Goal: Check status: Check status

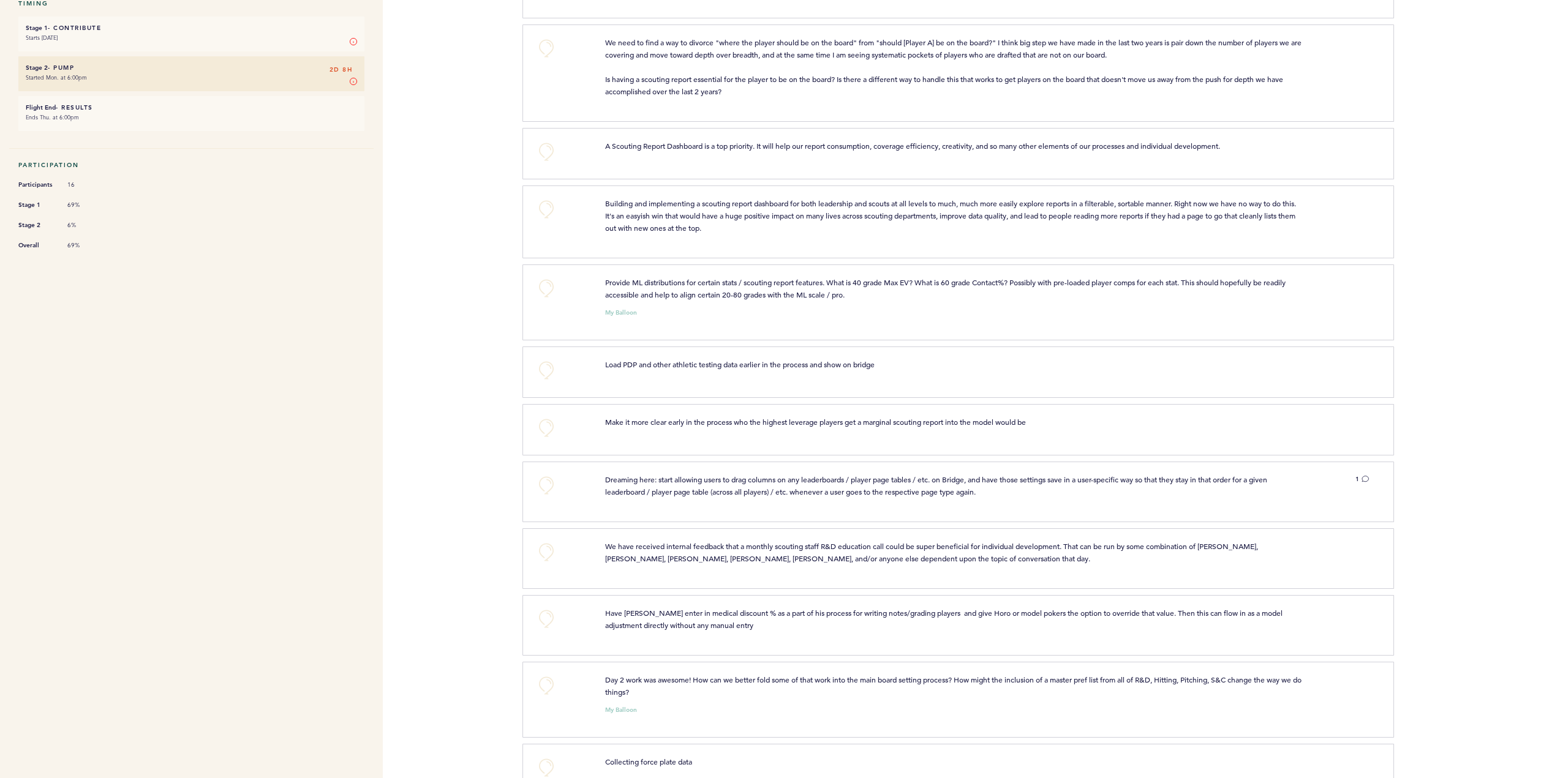
scroll to position [307, 0]
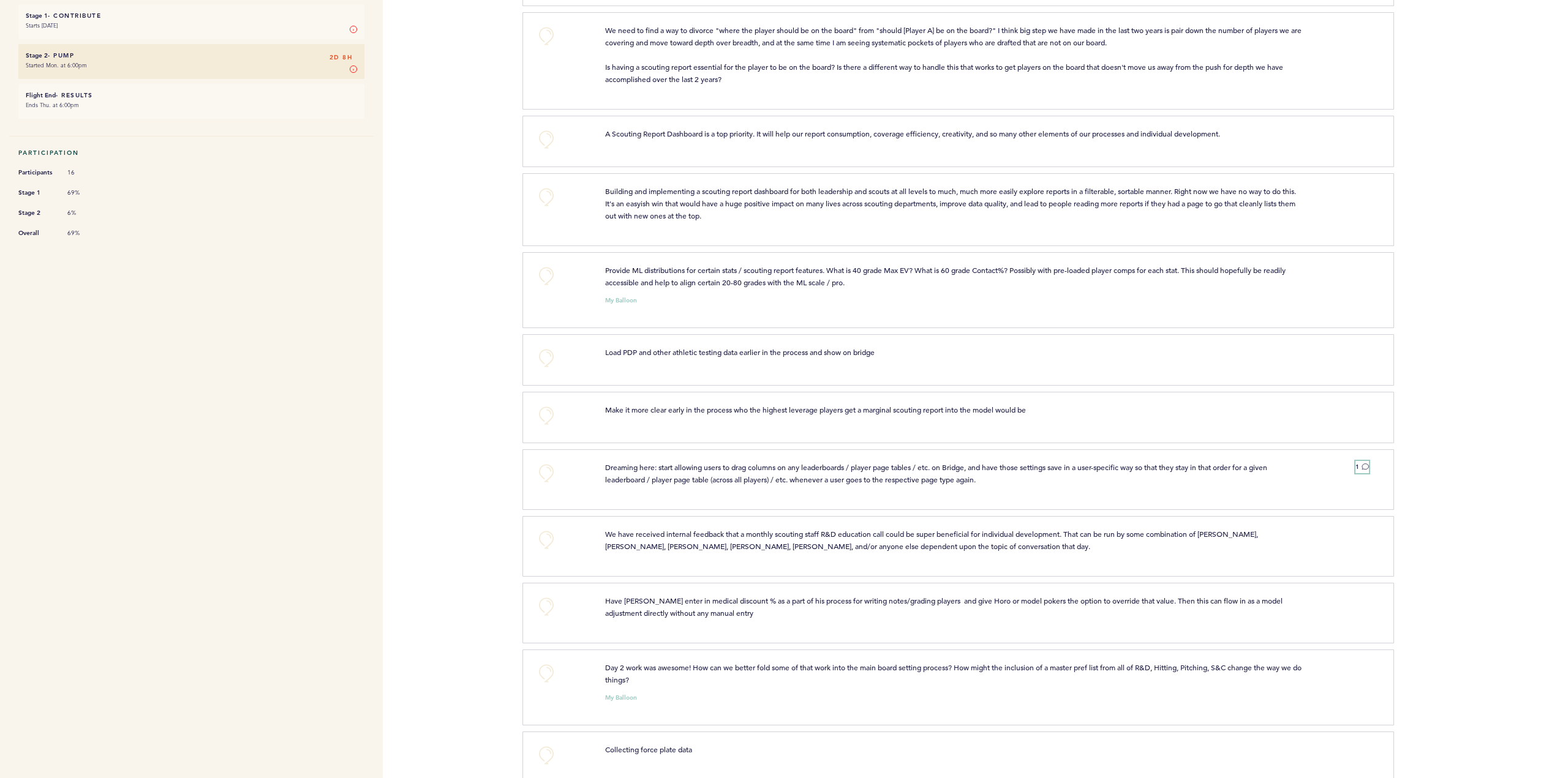
click at [1357, 463] on span "1" at bounding box center [1357, 467] width 4 height 8
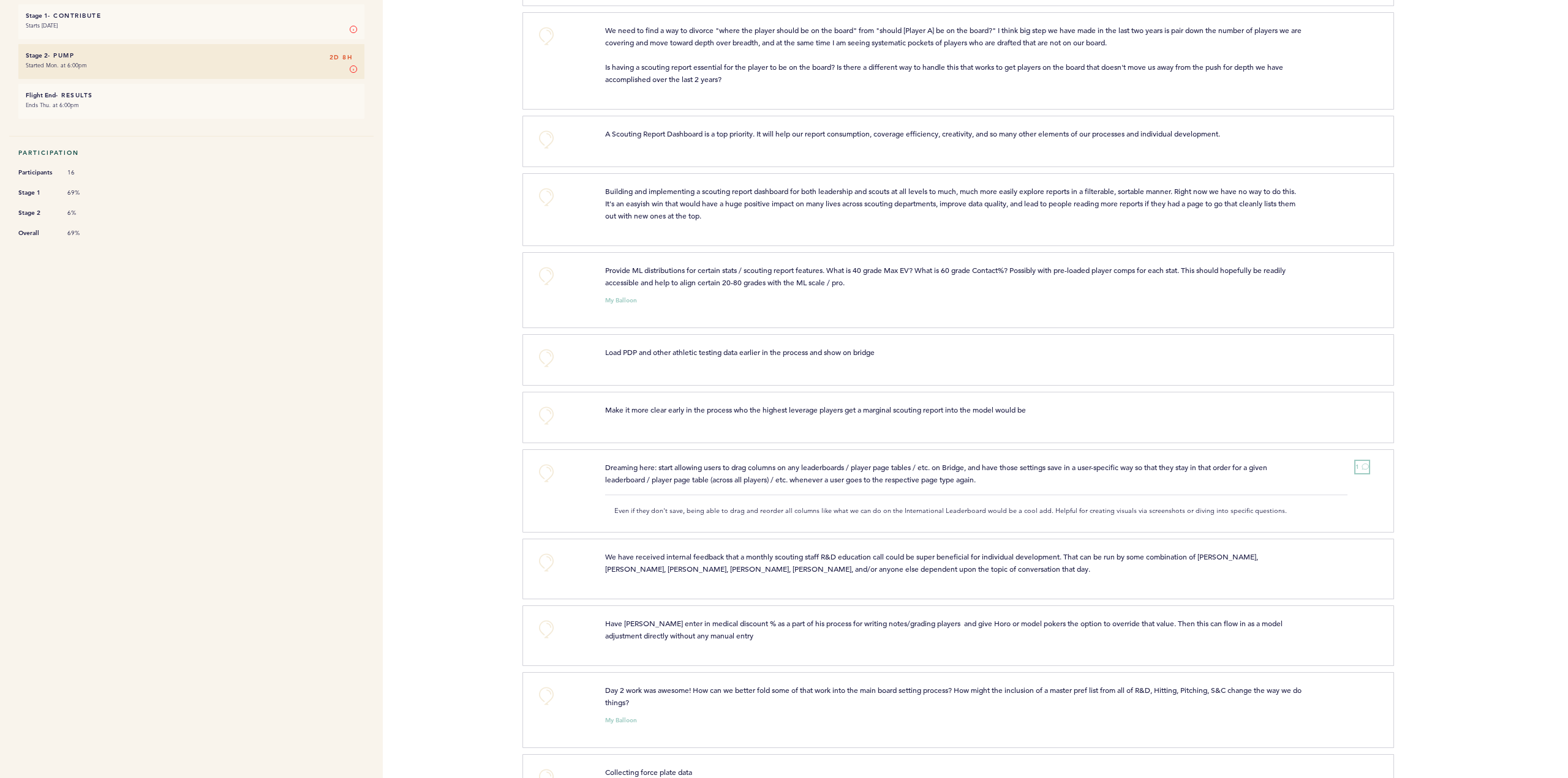
click at [1359, 464] on button "1" at bounding box center [1362, 468] width 13 height 12
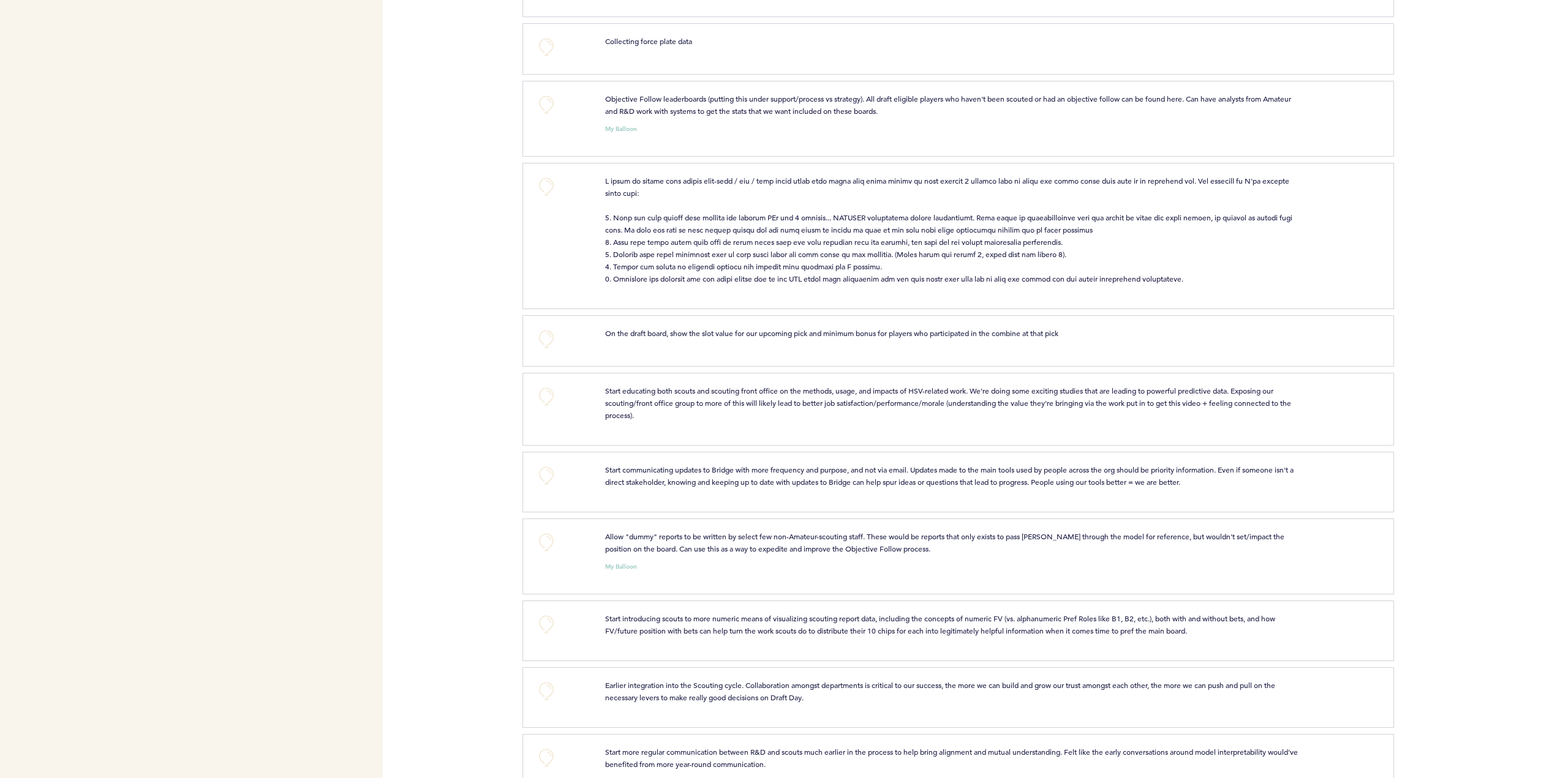
scroll to position [1078, 0]
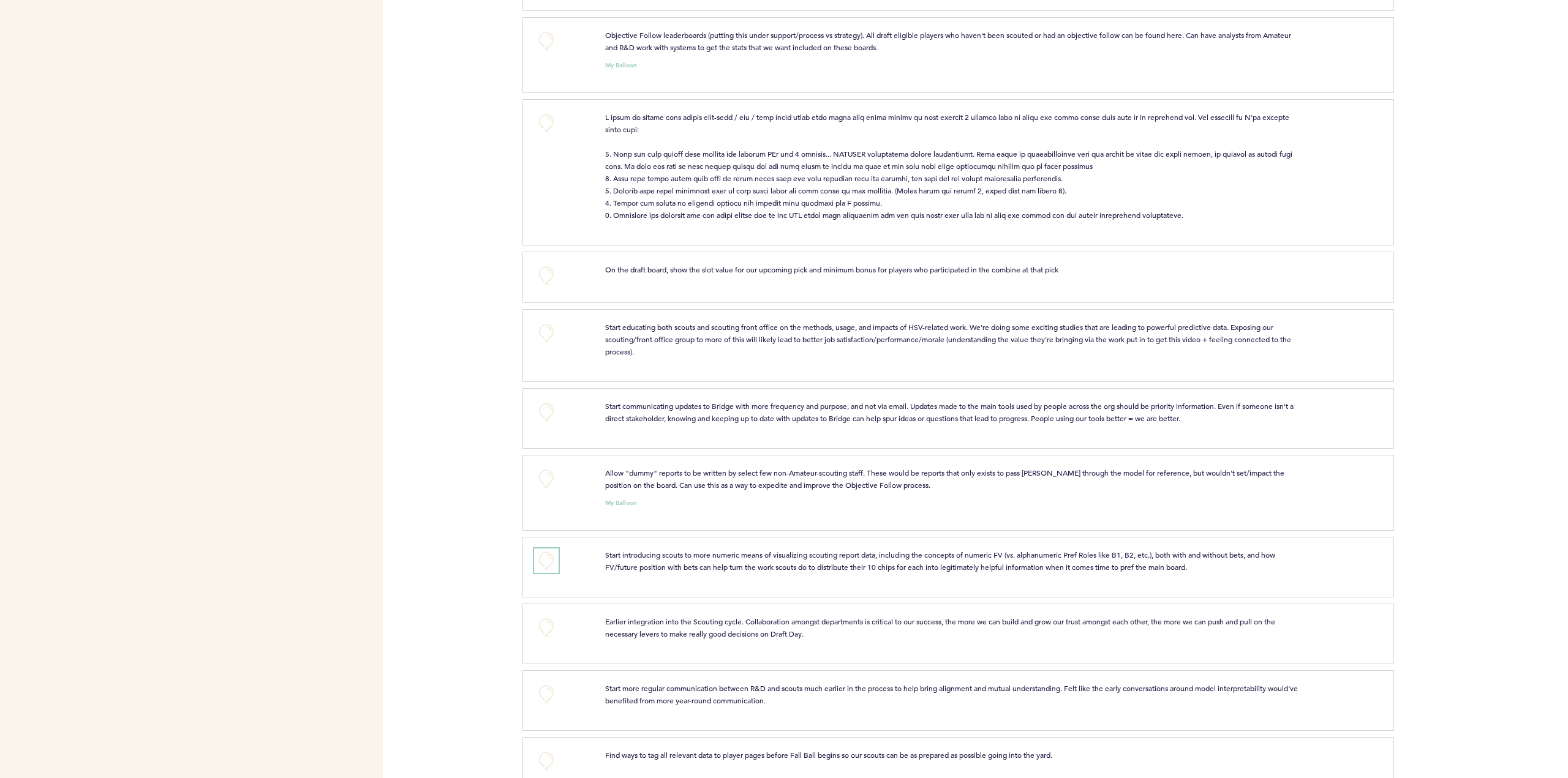
drag, startPoint x: 553, startPoint y: 550, endPoint x: 566, endPoint y: 561, distance: 17.0
click at [551, 550] on button "+0" at bounding box center [547, 561] width 25 height 25
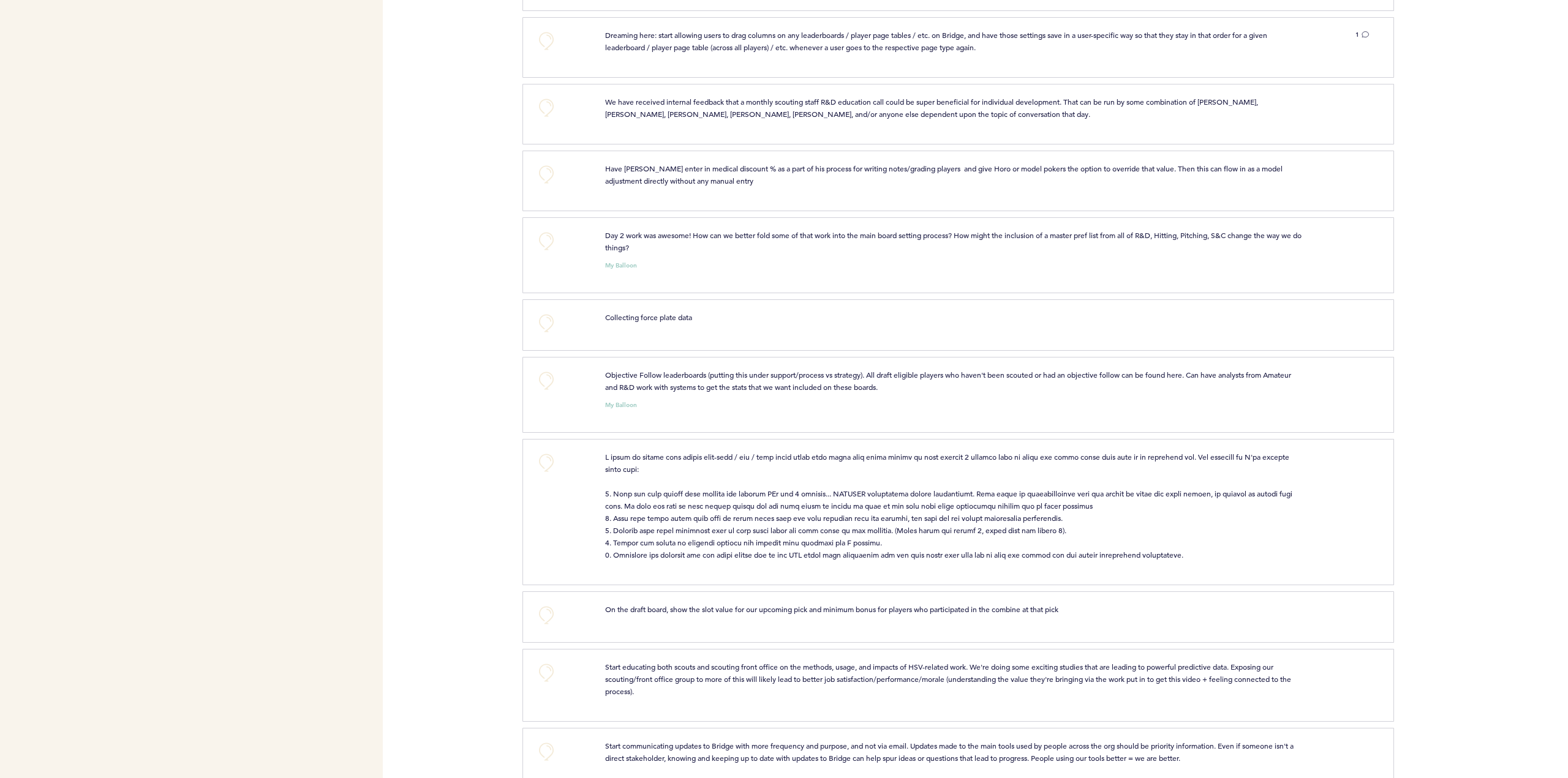
scroll to position [649, 0]
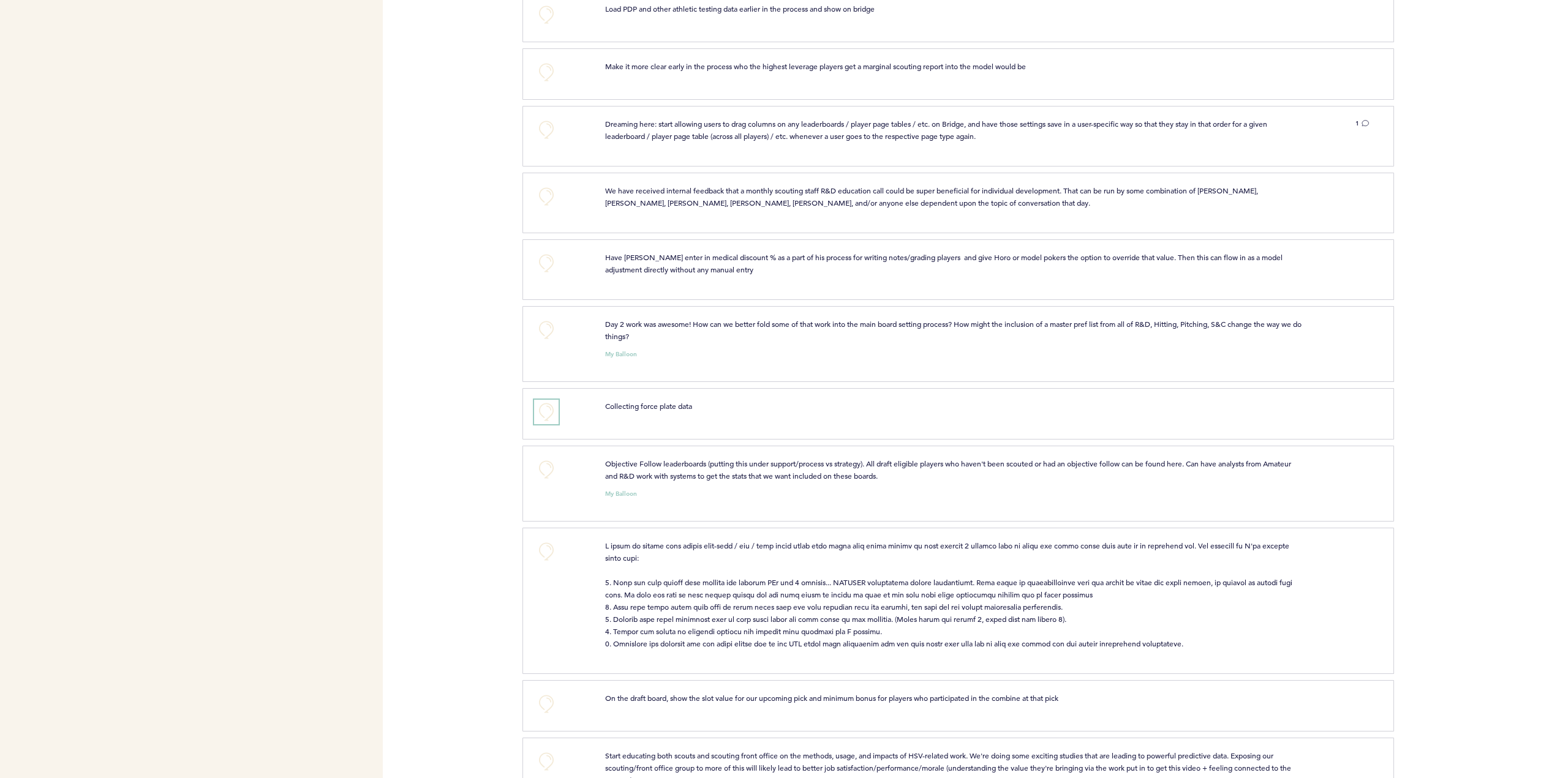
click at [550, 407] on button "+0" at bounding box center [547, 413] width 25 height 25
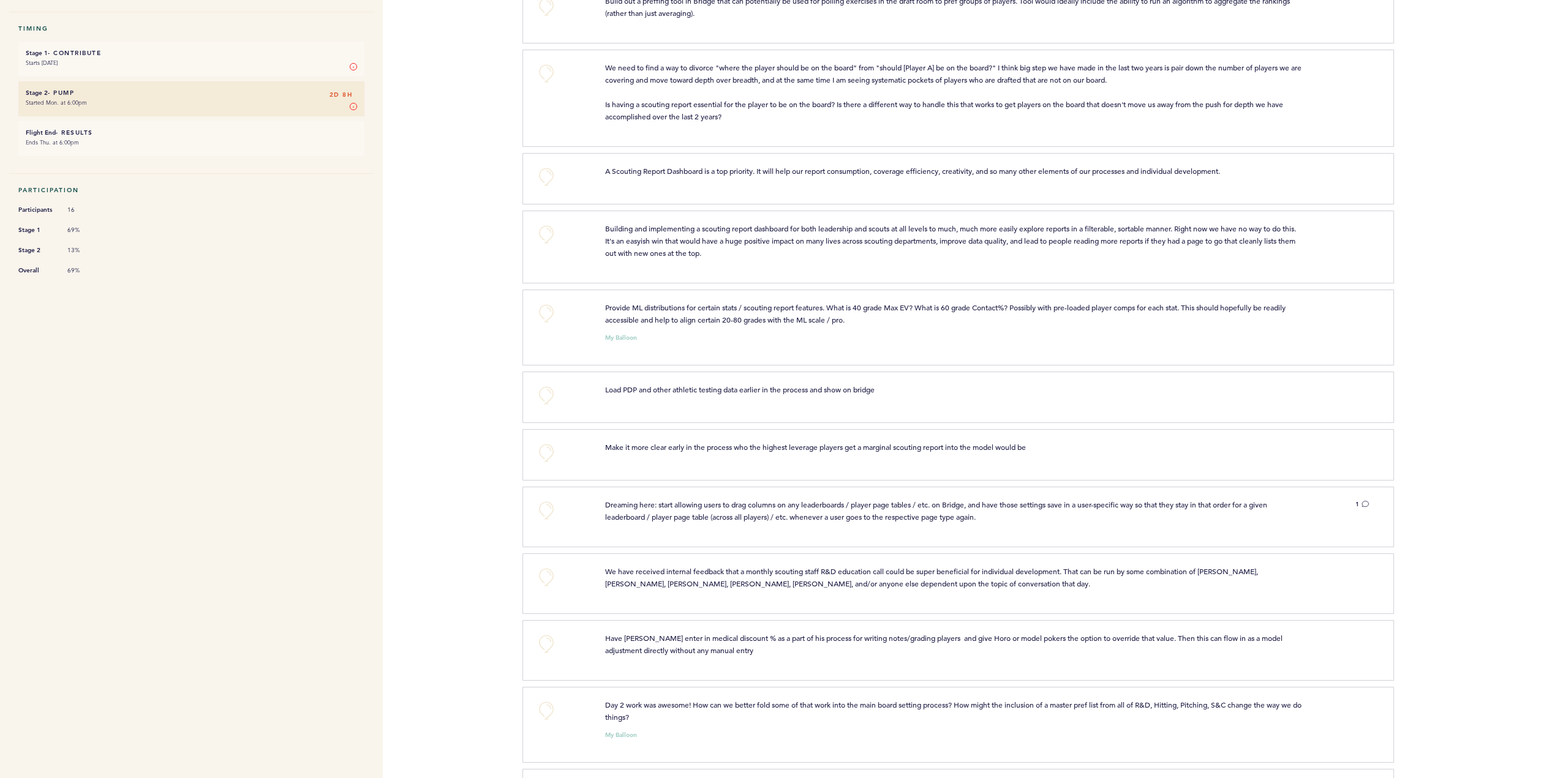
scroll to position [61, 0]
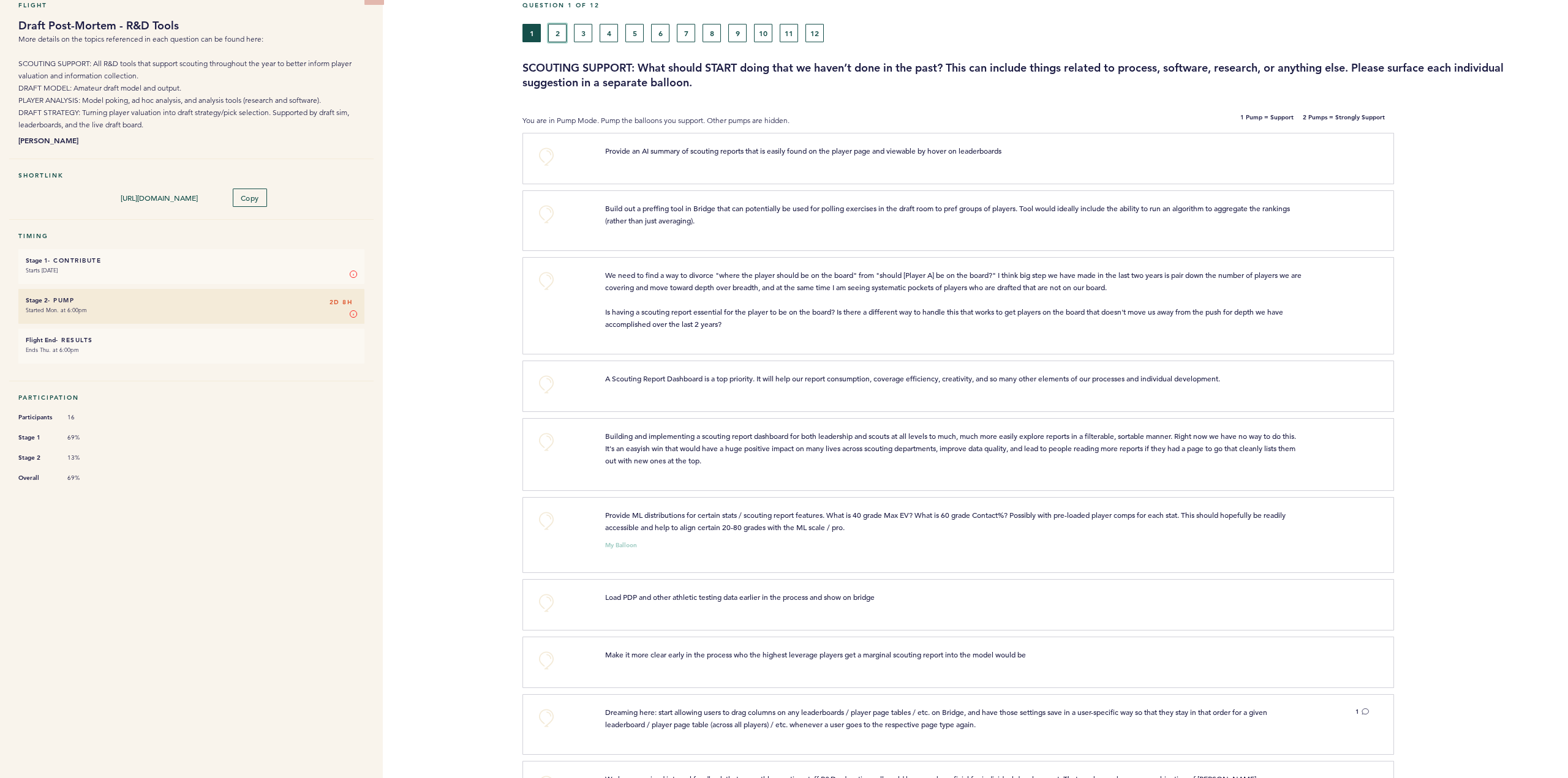
click at [560, 37] on button "2" at bounding box center [558, 33] width 19 height 19
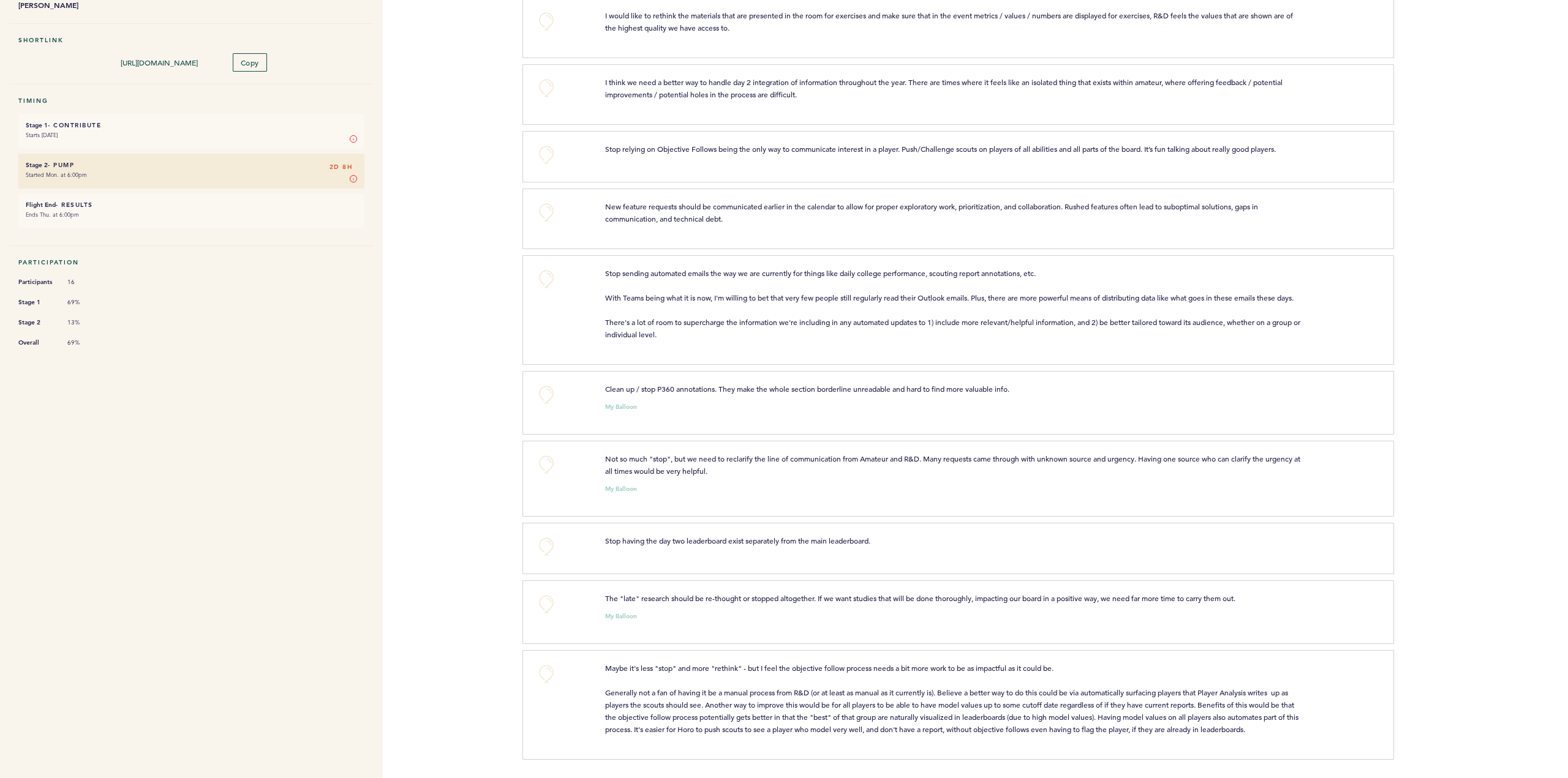
scroll to position [204, 0]
click at [661, 408] on div "My Balloon" at bounding box center [986, 404] width 781 height 12
click at [878, 540] on p "Stop having the day two leaderboard exist separately from the main leaderboard." at bounding box center [955, 541] width 698 height 12
click at [878, 541] on p "Stop having the day two leaderboard exist separately from the main leaderboard." at bounding box center [955, 541] width 698 height 12
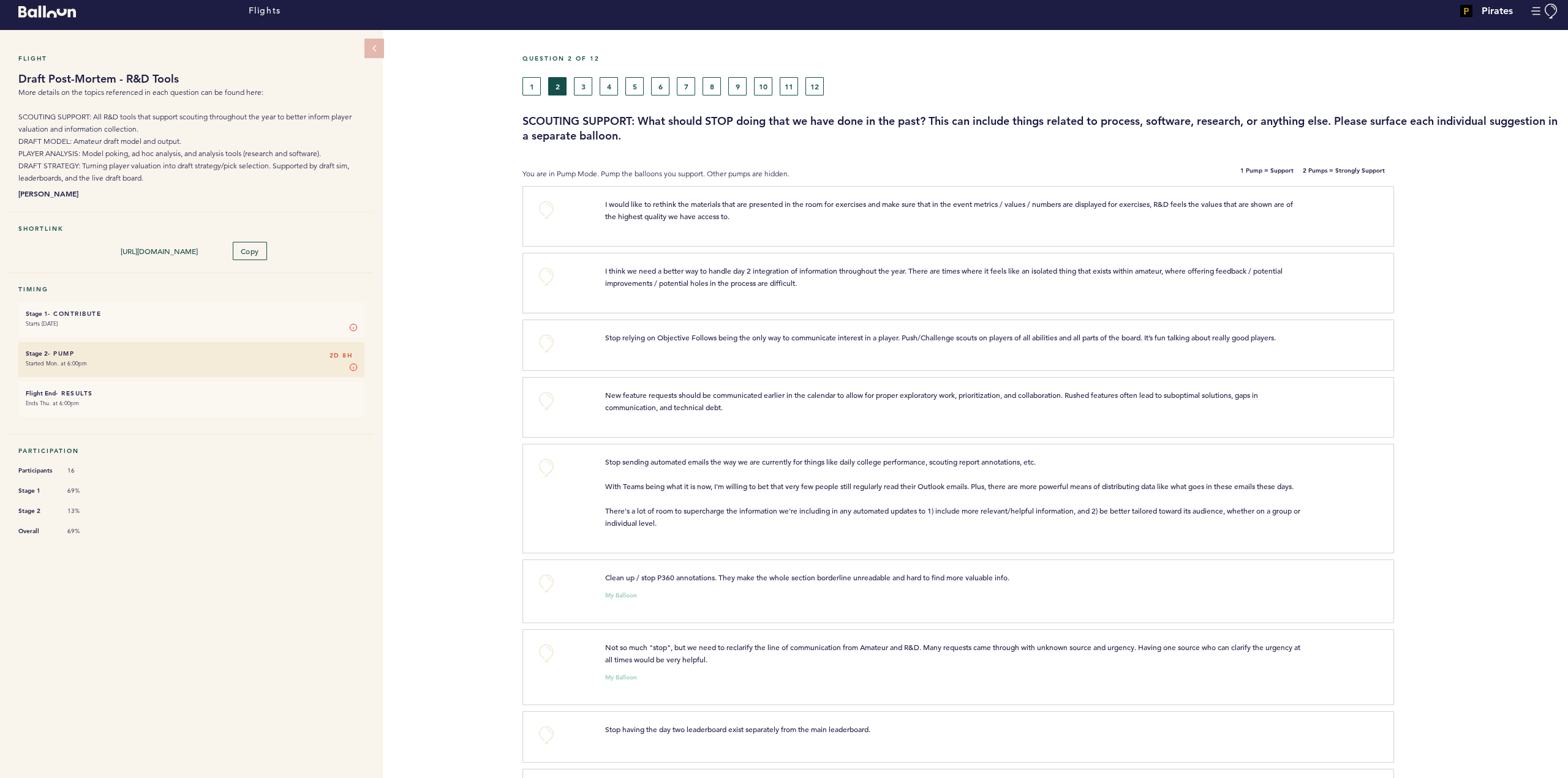
scroll to position [0, 0]
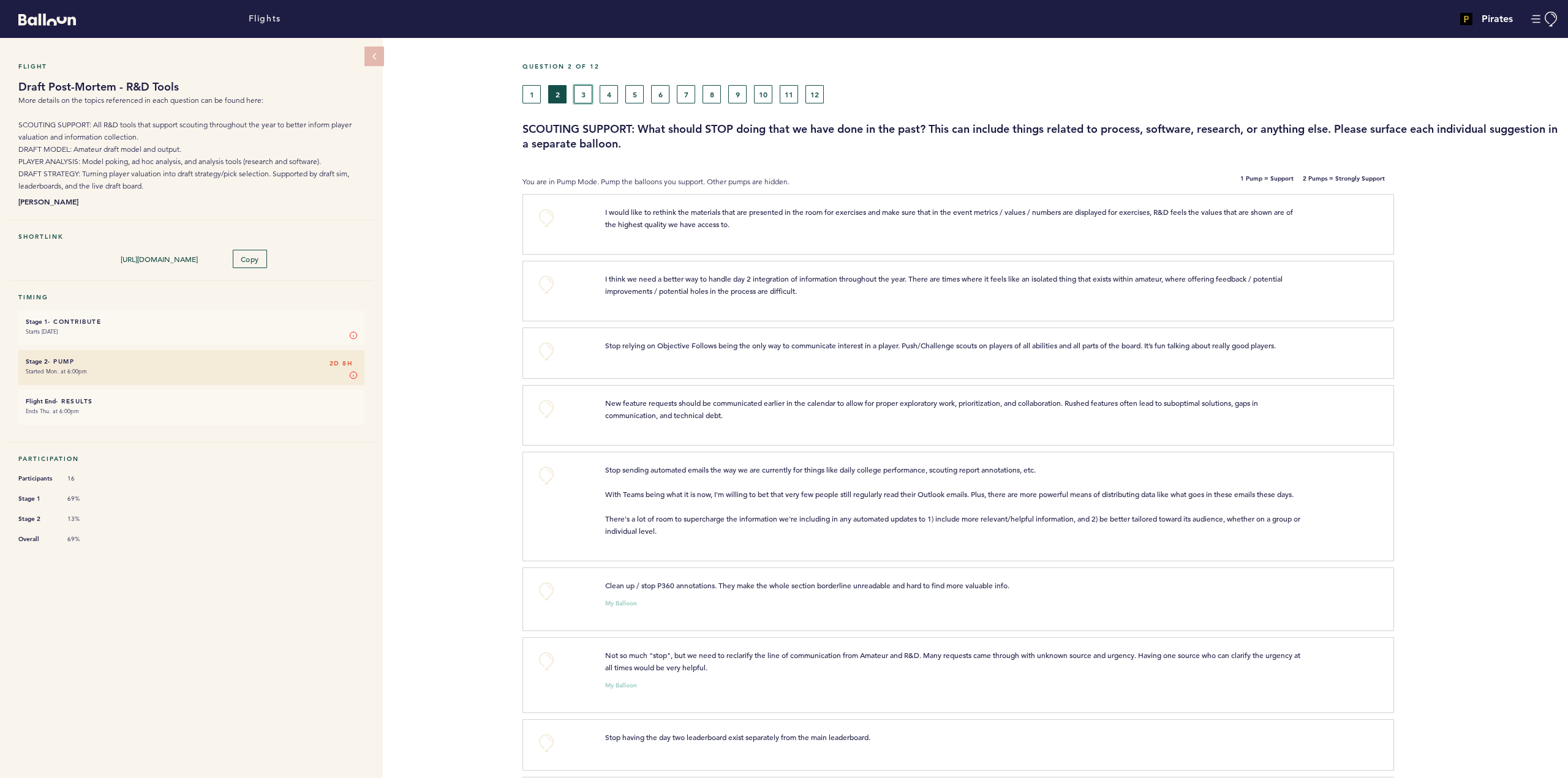
click at [587, 96] on button "3" at bounding box center [583, 94] width 19 height 19
